Goal: Information Seeking & Learning: Understand process/instructions

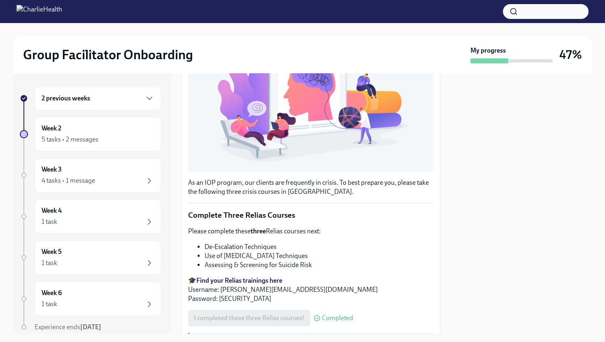
scroll to position [228, 0]
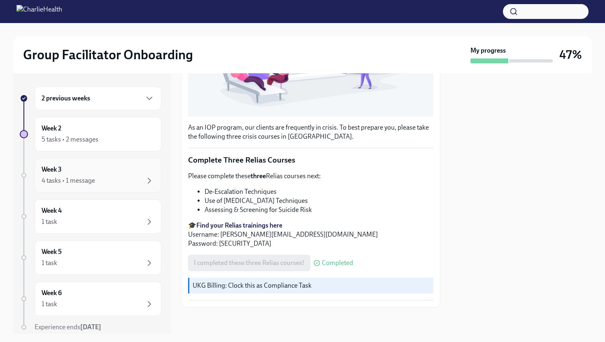
click at [131, 171] on div "Week 3 4 tasks • 1 message" at bounding box center [98, 175] width 113 height 21
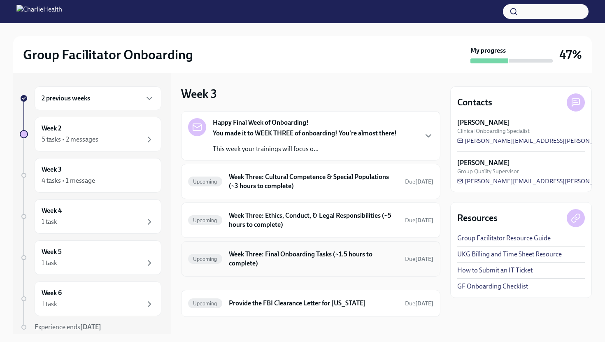
scroll to position [9, 0]
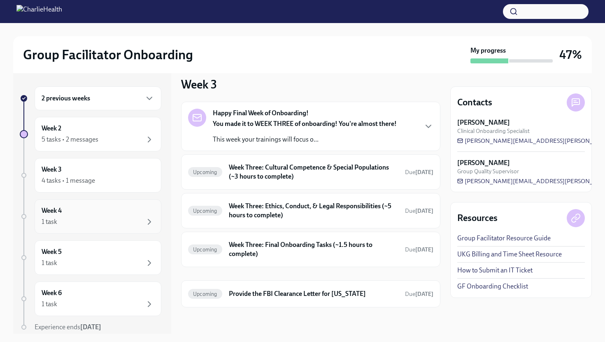
click at [123, 212] on div "Week 4 1 task" at bounding box center [98, 216] width 113 height 21
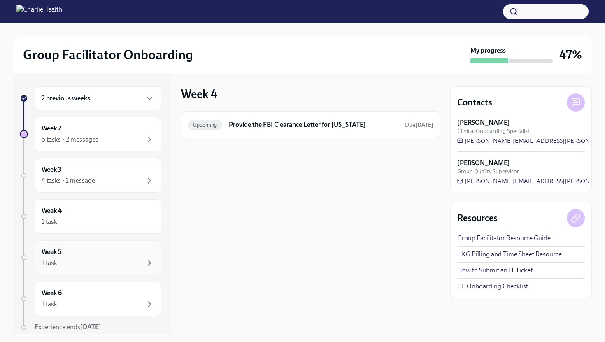
click at [111, 259] on div "1 task" at bounding box center [98, 263] width 113 height 10
click at [111, 291] on div "Week 6 1 task" at bounding box center [98, 298] width 113 height 21
click at [131, 170] on div "Week 3 4 tasks • 1 message" at bounding box center [98, 175] width 113 height 21
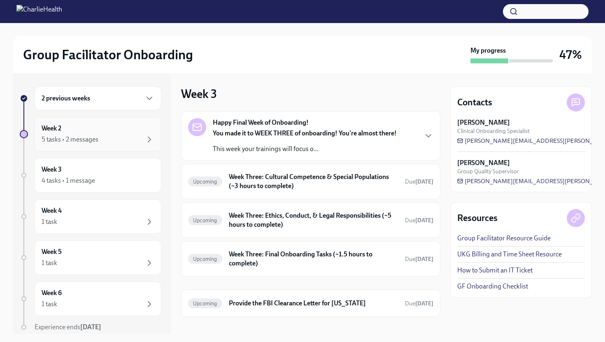
click at [130, 129] on div "Week 2 5 tasks • 2 messages" at bounding box center [98, 134] width 113 height 21
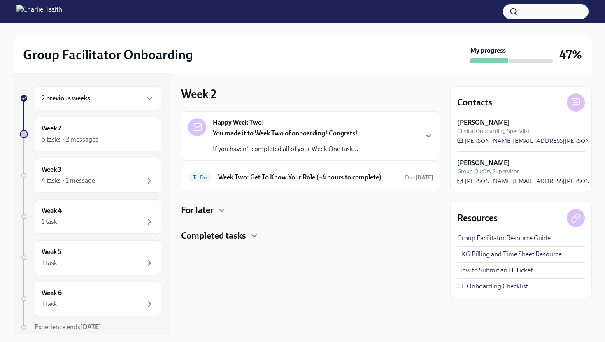
click at [248, 149] on p "If you haven't completed all of your Week One task..." at bounding box center [285, 148] width 145 height 9
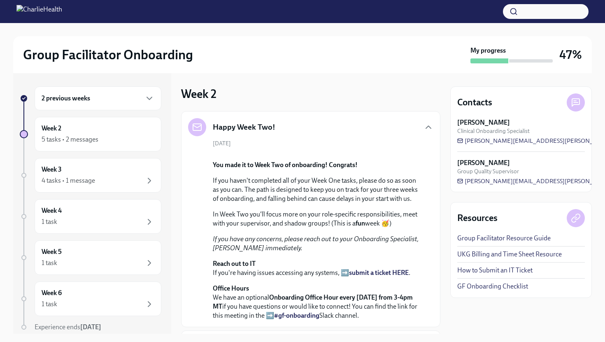
scroll to position [195, 0]
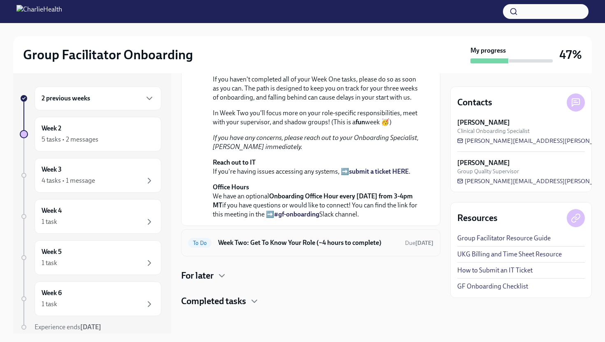
click at [231, 239] on h6 "Week Two: Get To Know Your Role (~4 hours to complete)" at bounding box center [308, 242] width 180 height 9
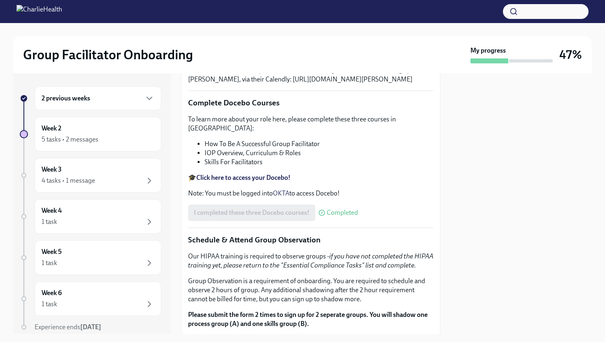
scroll to position [295, 0]
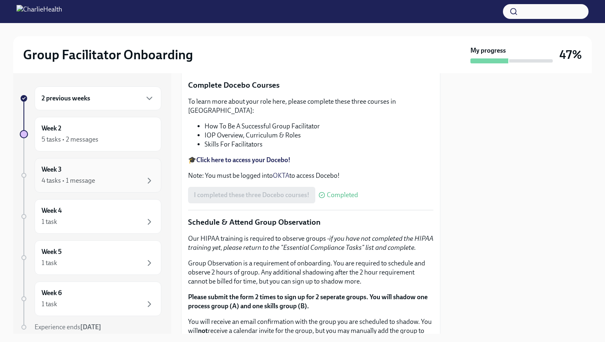
click at [126, 169] on div "Week 3 4 tasks • 1 message" at bounding box center [98, 175] width 113 height 21
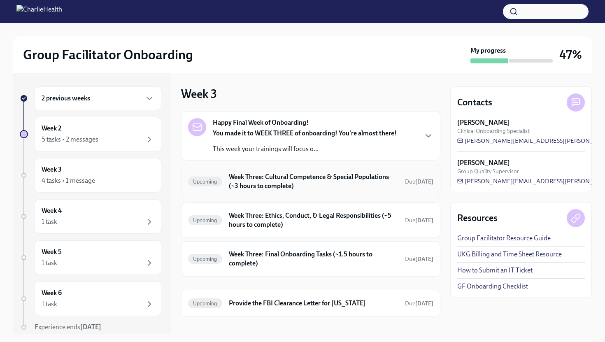
click at [246, 174] on h6 "Week Three: Cultural Competence & Special Populations (~3 hours to complete)" at bounding box center [314, 181] width 170 height 18
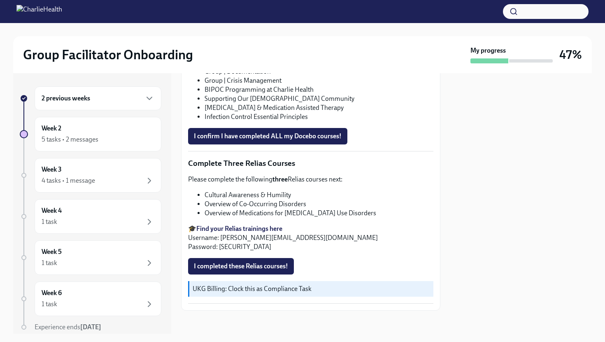
scroll to position [607, 0]
